Goal: Navigation & Orientation: Find specific page/section

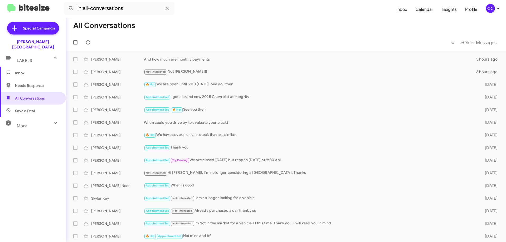
click at [20, 70] on span "Inbox" at bounding box center [37, 72] width 45 height 5
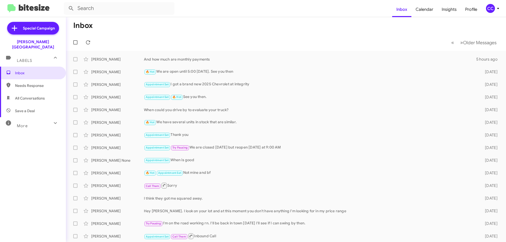
click at [31, 83] on span "Needs Response" at bounding box center [33, 85] width 66 height 13
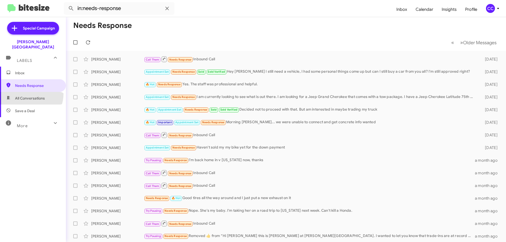
click at [29, 92] on span "All Conversations" at bounding box center [33, 98] width 66 height 13
type input "in:all-conversations"
